Goal: Obtain resource: Download file/media

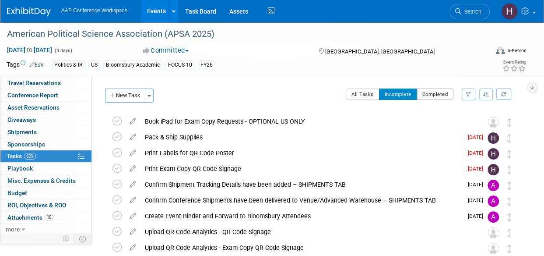
click at [434, 93] on button "Completed" at bounding box center [435, 93] width 37 height 11
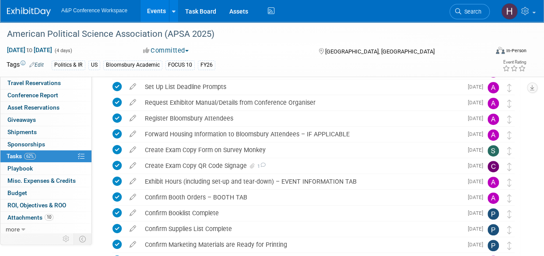
scroll to position [98, 0]
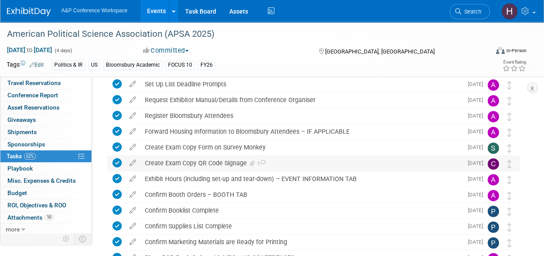
click at [205, 159] on div "Create Exam Copy QR Code Signage 1" at bounding box center [302, 162] width 322 height 15
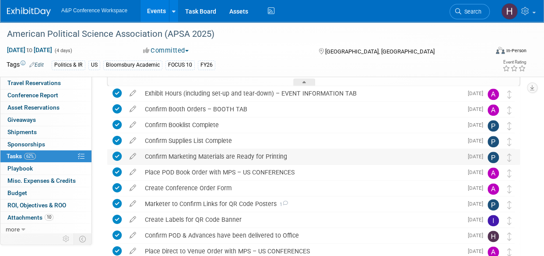
scroll to position [435, 0]
click at [220, 152] on div "Confirm Marketing Materials are Ready for Printing" at bounding box center [302, 155] width 322 height 15
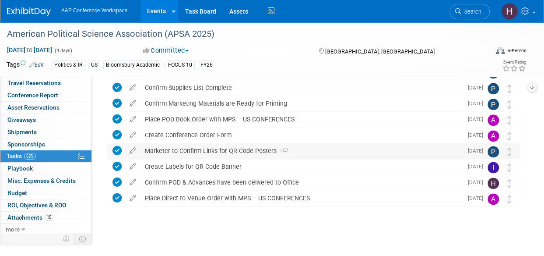
click at [190, 147] on div "Marketer to Confirm Links for QR Code Posters 1" at bounding box center [302, 150] width 322 height 15
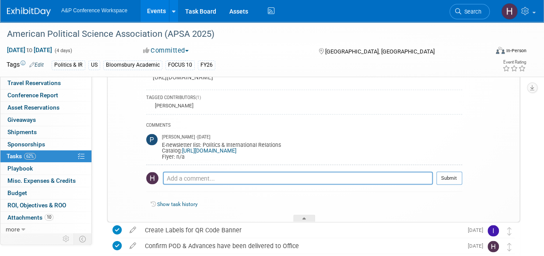
scroll to position [748, 0]
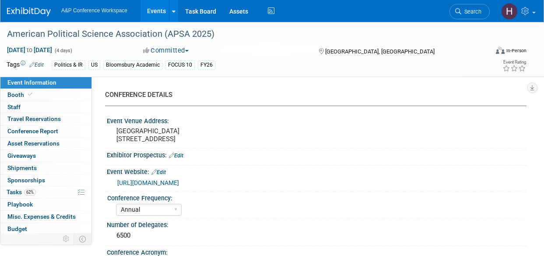
select select "Annual"
select select "Level 2"
select select "In-Person Booth"
select select "Politics & International Relations"
select select "Bloomsbury Academic"
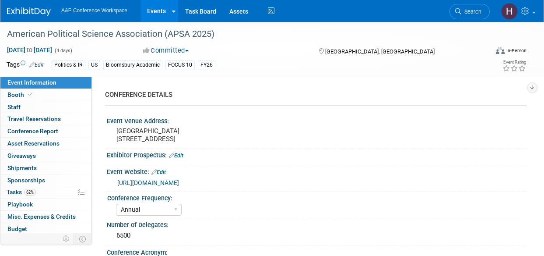
select select "[PERSON_NAME]"
select select "Networking/Commissioning"
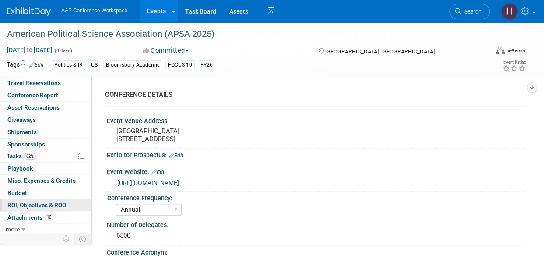
scroll to position [35, 0]
click at [34, 212] on link "10 Attachments 10" at bounding box center [45, 218] width 91 height 12
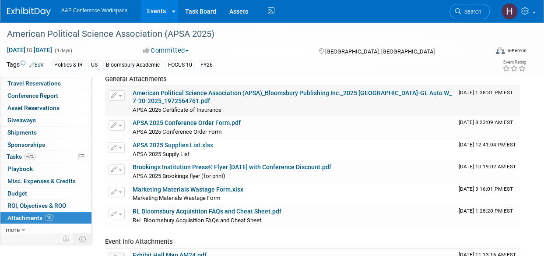
scroll to position [49, 0]
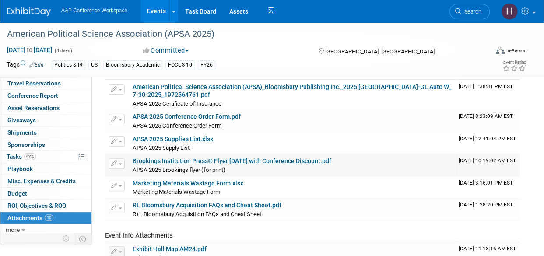
click at [181, 161] on link "Brookings Institution Press® Flyer [DATE] with Conference Discount.pdf" at bounding box center [232, 160] width 199 height 7
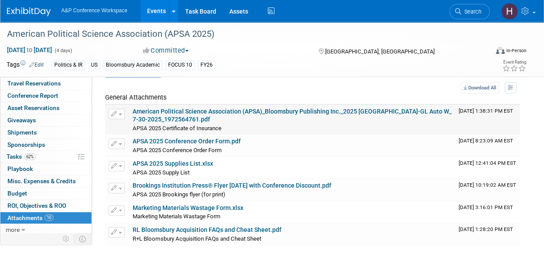
scroll to position [25, 0]
click at [183, 113] on link "American Political Science Association (APSA)_Bloomsbury Publishing Inc._2025 […" at bounding box center [292, 115] width 319 height 15
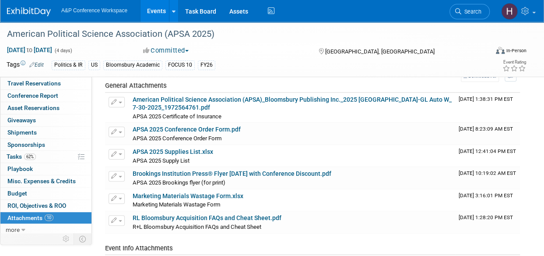
scroll to position [0, 0]
